Goal: Information Seeking & Learning: Learn about a topic

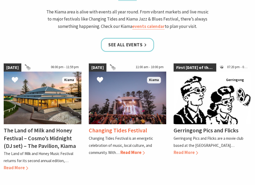
scroll to position [492, 0]
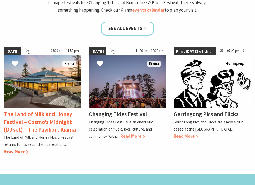
click at [34, 63] on img at bounding box center [43, 81] width 78 height 53
click at [34, 58] on img at bounding box center [43, 81] width 78 height 53
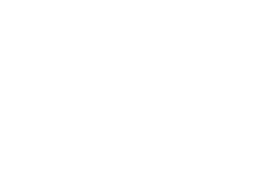
scroll to position [497, 0]
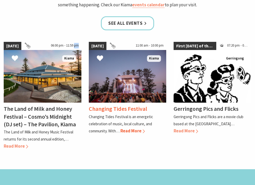
click at [128, 54] on img at bounding box center [128, 76] width 78 height 53
